Goal: Use online tool/utility: Utilize a website feature to perform a specific function

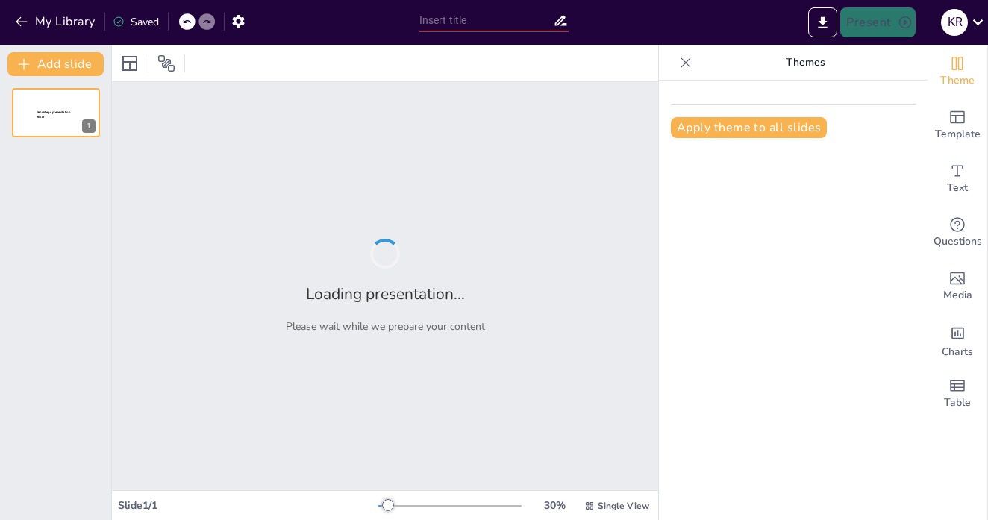
type input "Imported Cateter Central de Insercion Periferica (PICC) (1).pptx"
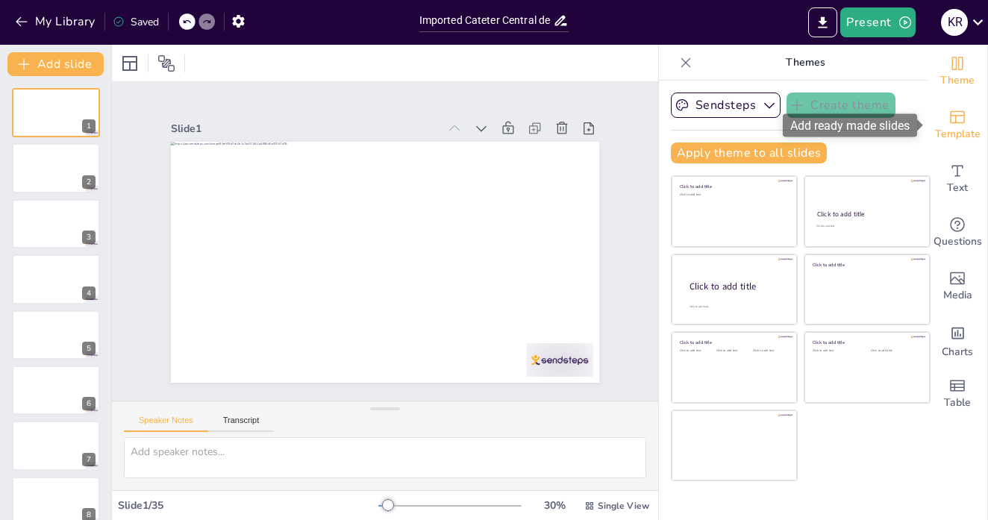
click at [956, 120] on icon "Add ready made slides" at bounding box center [957, 117] width 18 height 18
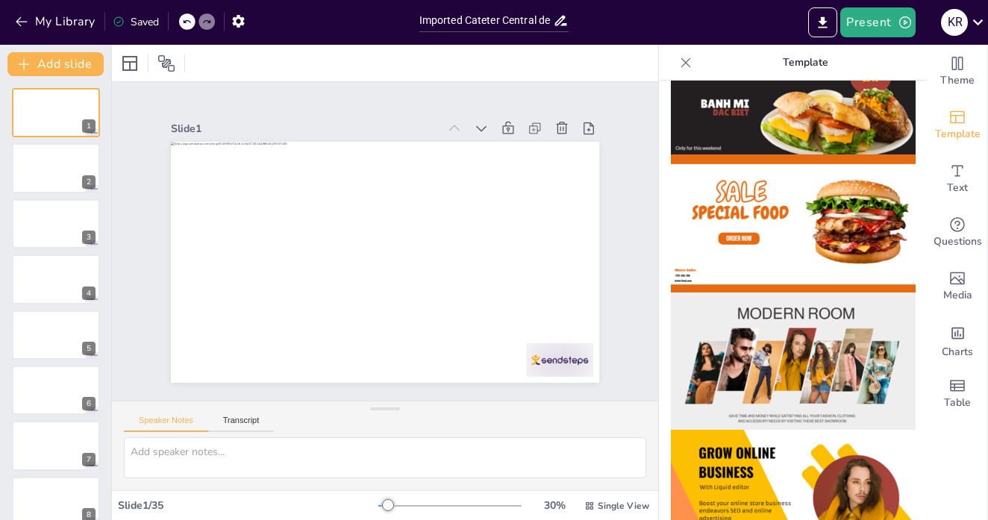
scroll to position [93, 0]
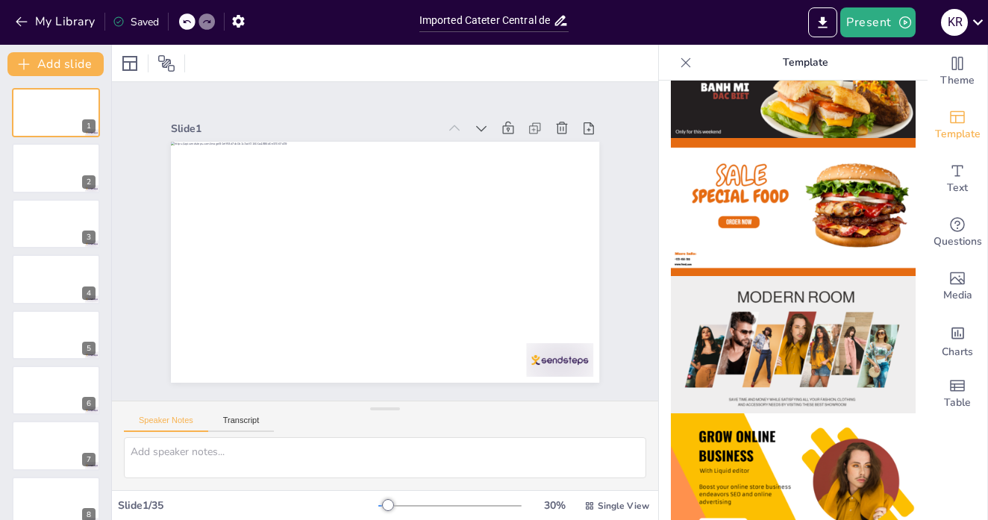
click at [797, 332] on img at bounding box center [793, 345] width 245 height 138
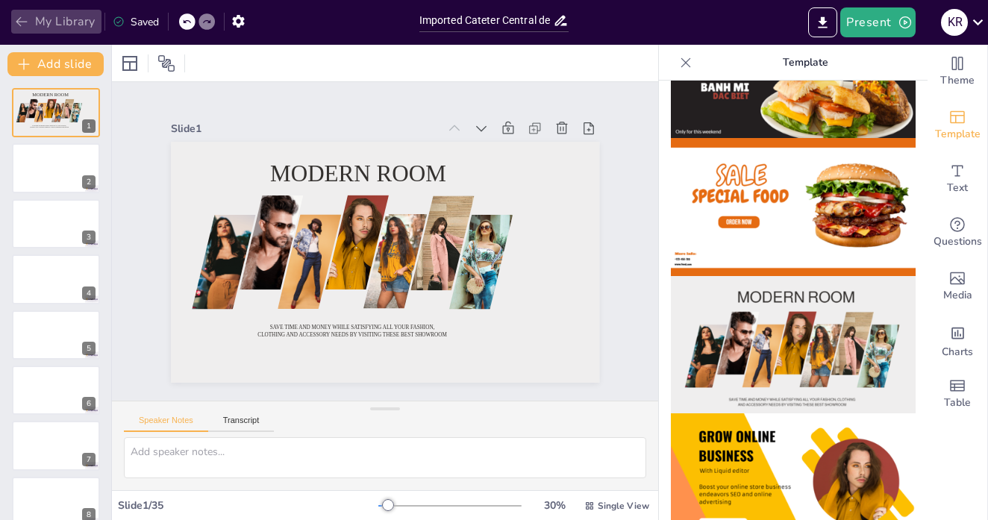
click at [75, 23] on button "My Library" at bounding box center [56, 22] width 90 height 24
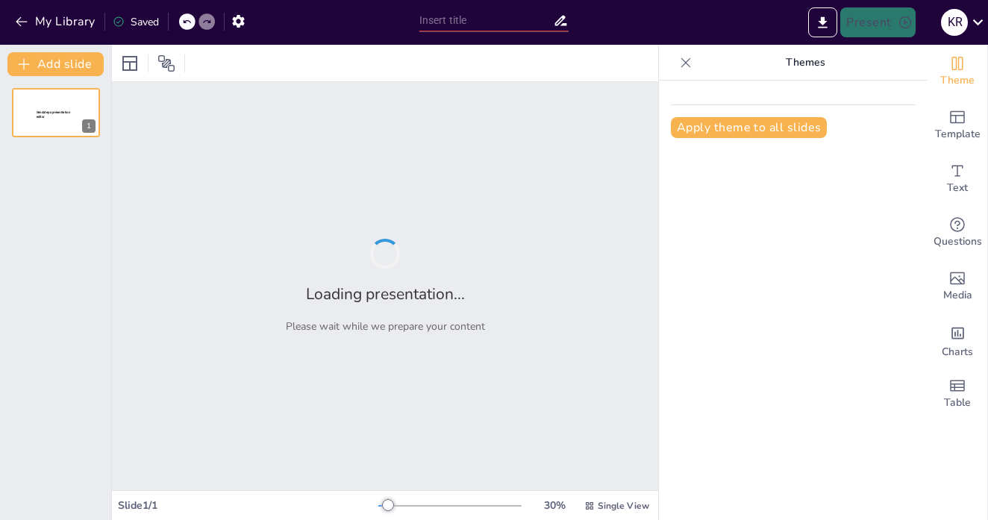
type input "Imported Cateter Central de Insercion Periferica (PICC) (1).pptx"
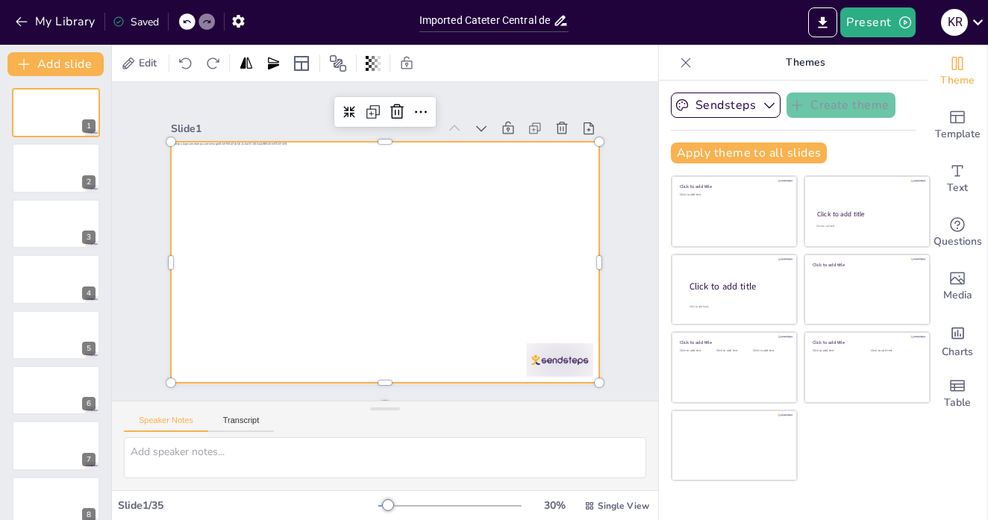
click at [357, 300] on div at bounding box center [378, 262] width 482 height 362
click at [767, 105] on icon "button" at bounding box center [769, 105] width 15 height 15
click at [891, 142] on div "Sendsteps Create theme Sendsteps Themes Sendsteps Apply theme to all slides Cli…" at bounding box center [793, 134] width 245 height 83
click at [140, 60] on span "Edit" at bounding box center [148, 63] width 24 height 14
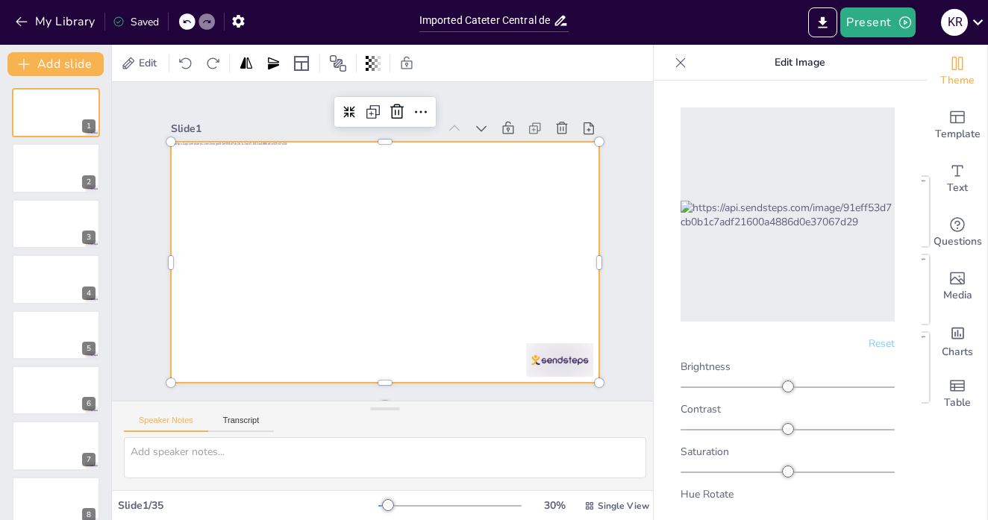
click at [685, 61] on icon at bounding box center [680, 62] width 15 height 15
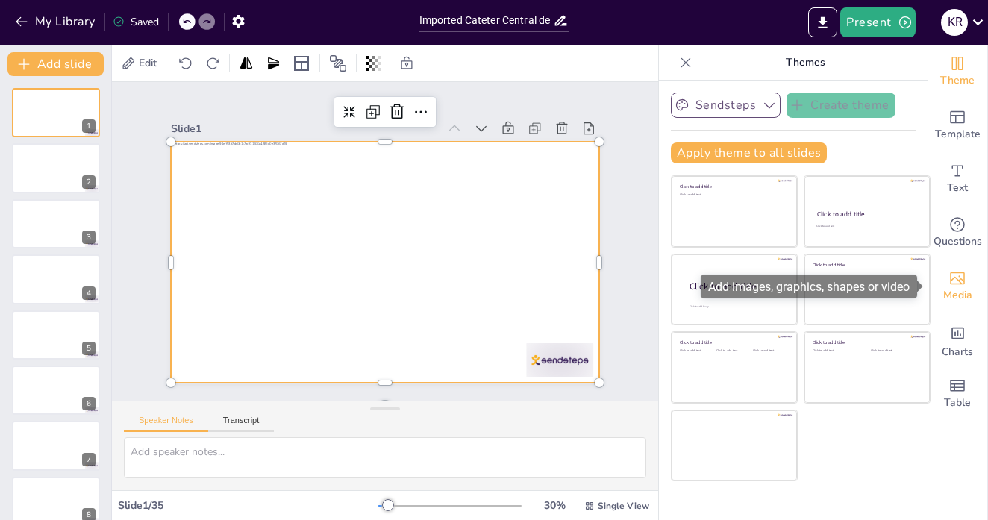
click at [955, 281] on icon "Add images, graphics, shapes or video" at bounding box center [957, 278] width 18 height 18
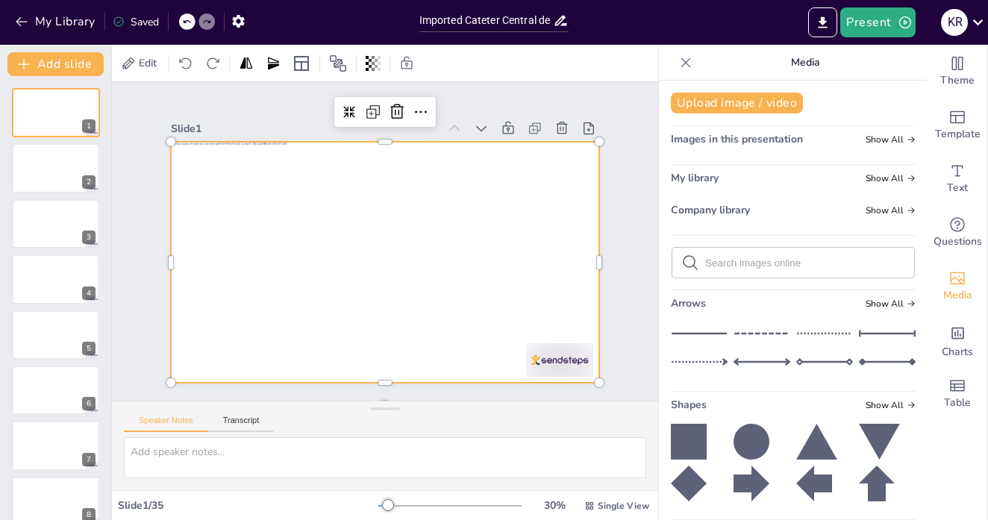
click at [691, 59] on icon at bounding box center [685, 62] width 15 height 15
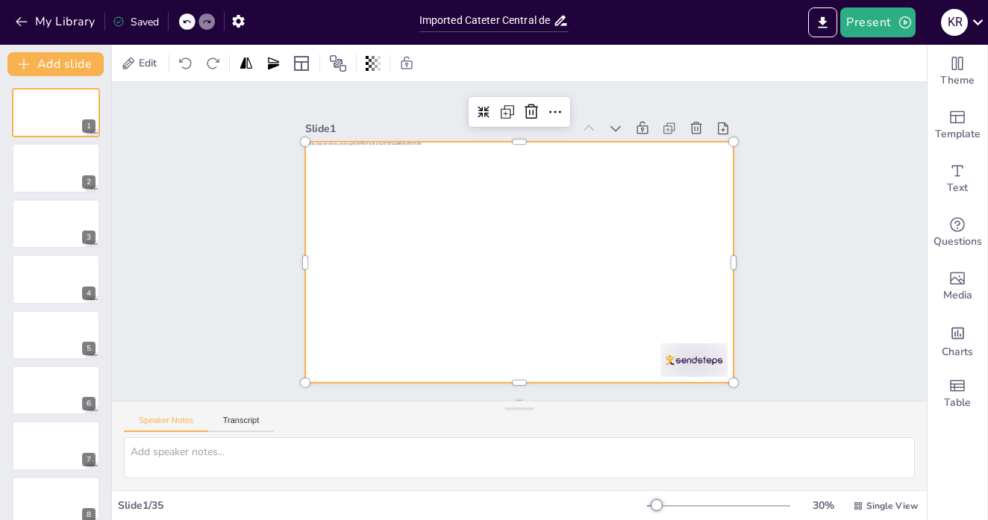
scroll to position [18, 0]
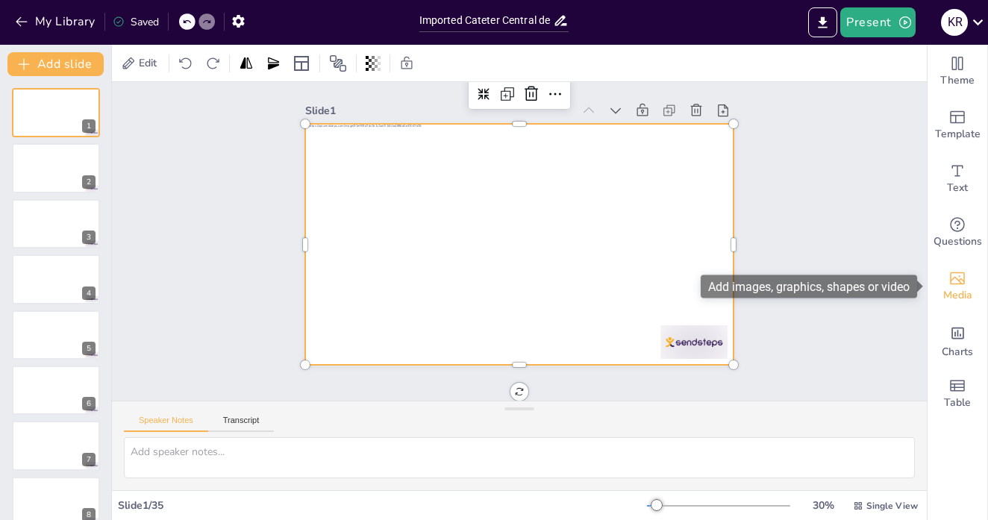
click at [956, 289] on span "Media" at bounding box center [957, 295] width 29 height 16
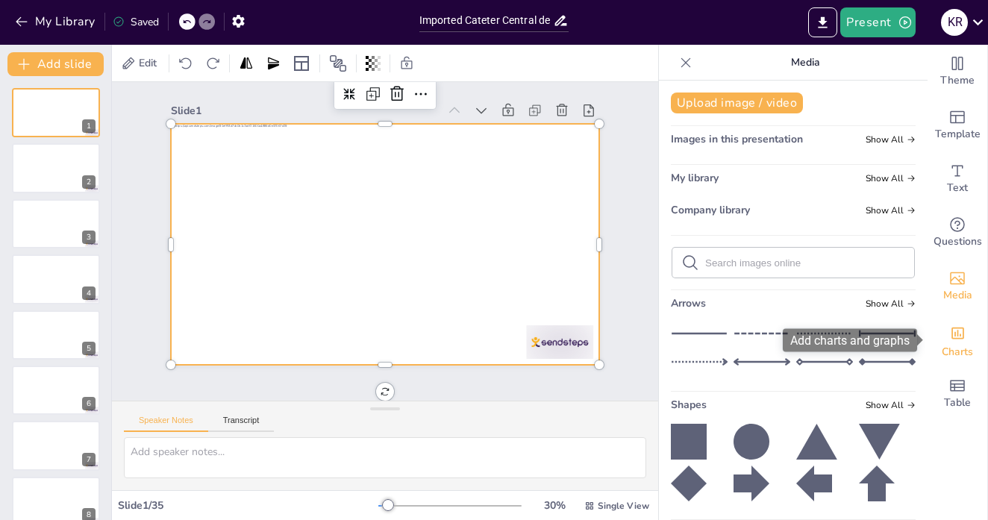
click at [954, 332] on icon "Add charts and graphs" at bounding box center [957, 334] width 13 height 12
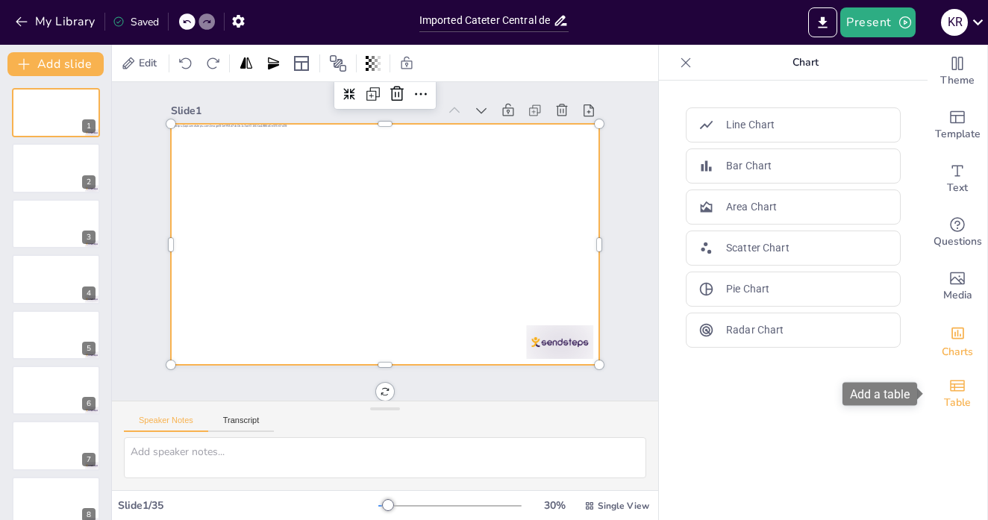
click at [959, 386] on icon "Add a table" at bounding box center [957, 386] width 18 height 18
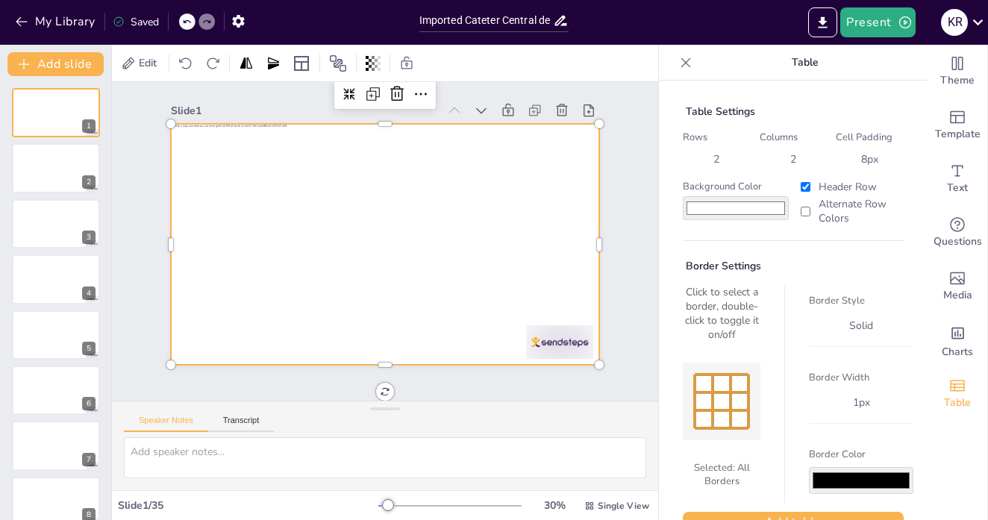
scroll to position [35, 0]
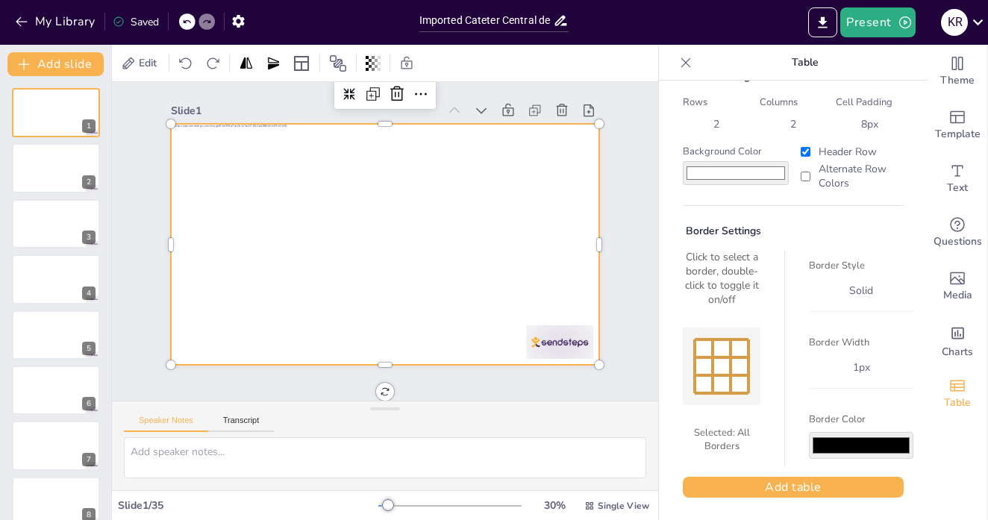
click at [563, 416] on div "Speaker Notes Transcript" at bounding box center [385, 419] width 546 height 36
click at [690, 62] on icon at bounding box center [685, 62] width 15 height 15
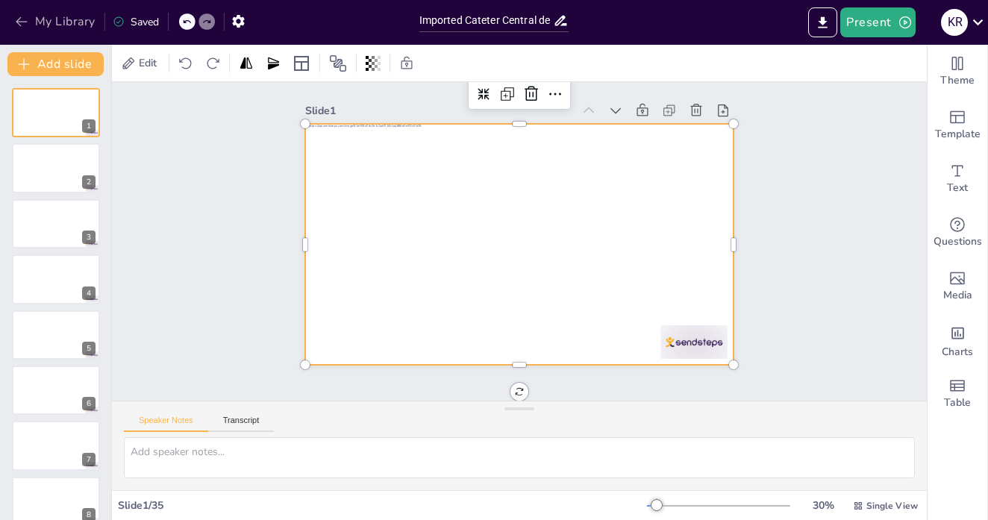
click at [41, 20] on button "My Library" at bounding box center [56, 22] width 90 height 24
